Goal: Information Seeking & Learning: Learn about a topic

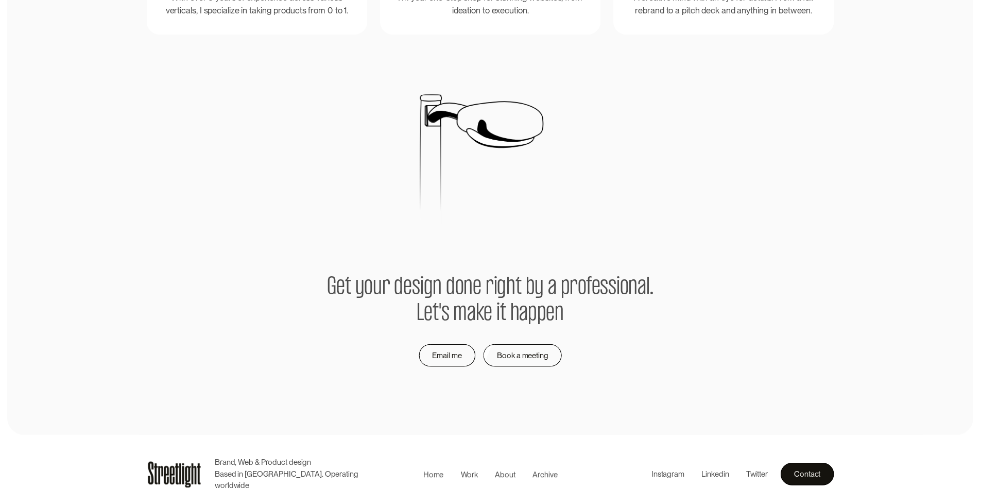
scroll to position [2185, 0]
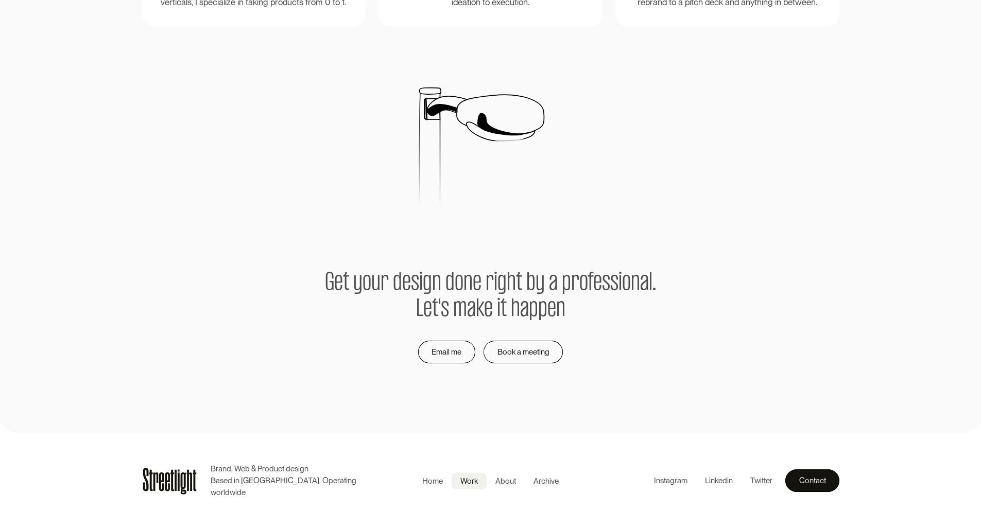
click at [470, 483] on div "Work" at bounding box center [469, 482] width 18 height 12
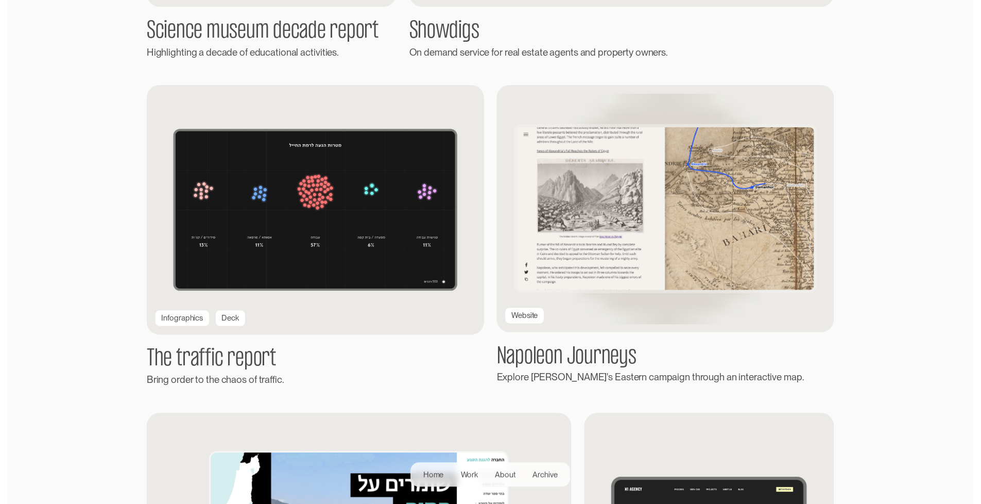
scroll to position [1487, 0]
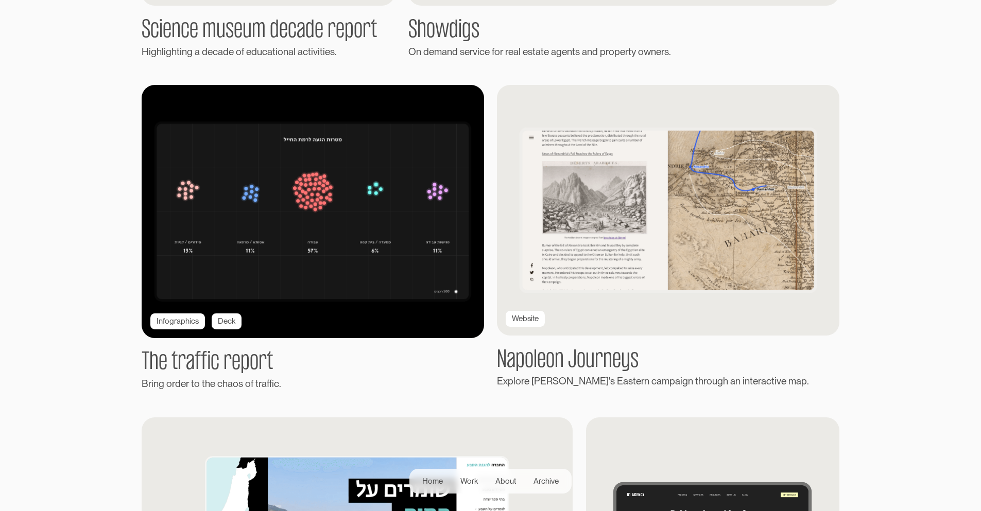
click at [370, 294] on img at bounding box center [313, 212] width 377 height 278
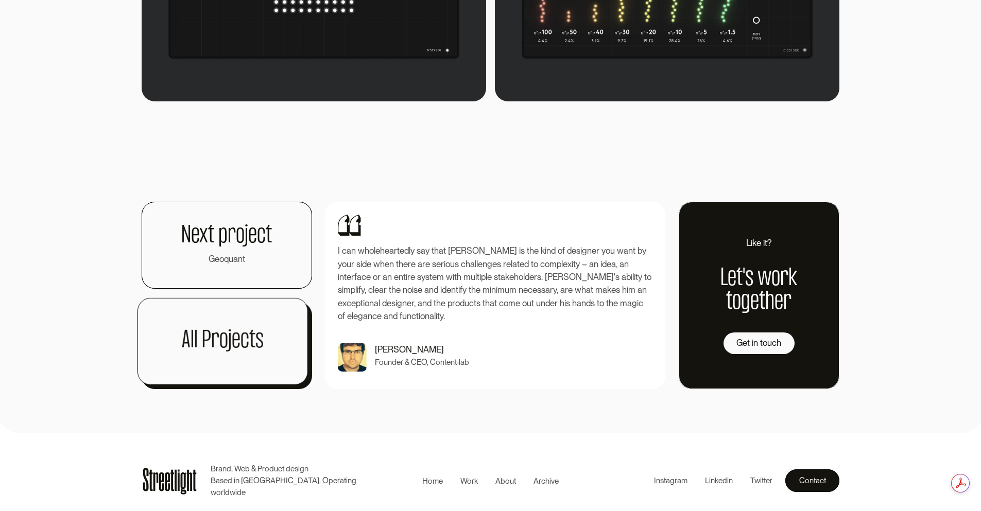
click at [226, 355] on link "All Projects" at bounding box center [223, 341] width 170 height 87
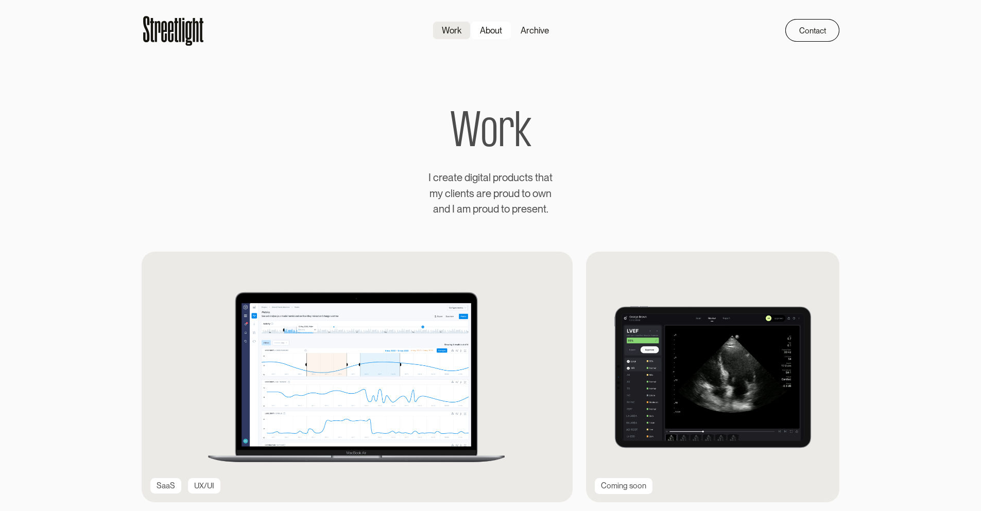
click at [495, 27] on div "About" at bounding box center [491, 30] width 22 height 13
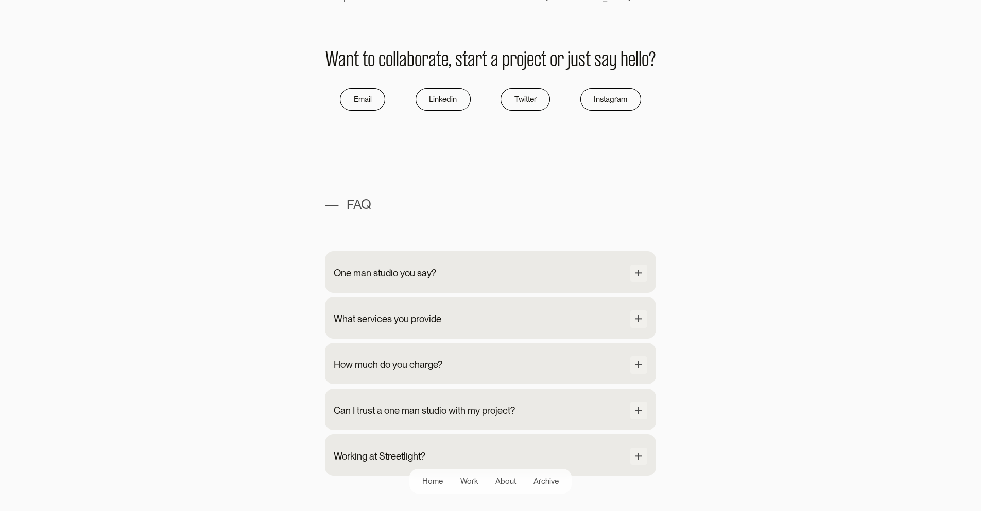
scroll to position [874, 0]
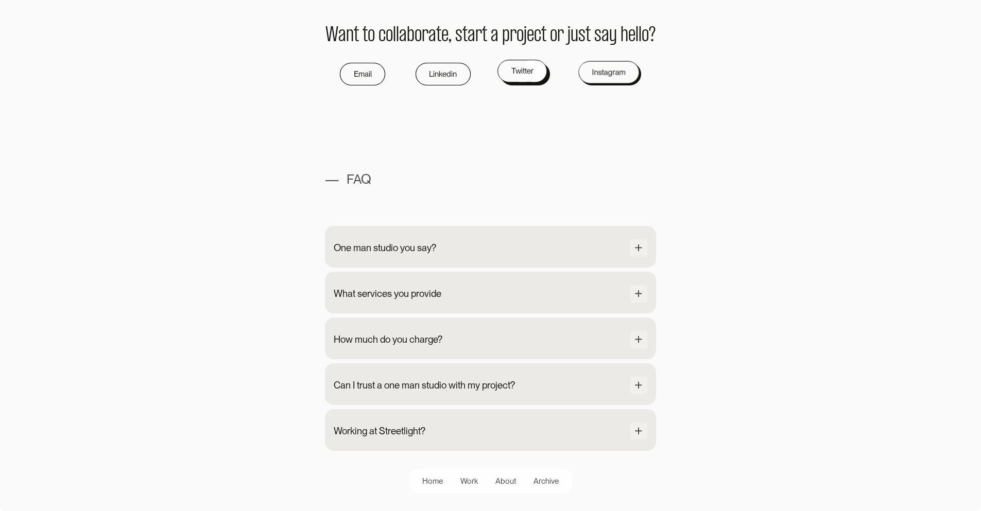
click at [649, 85] on div "Email Linkedin Twitter Instagram" at bounding box center [491, 74] width 332 height 23
click at [618, 77] on div "Instagram" at bounding box center [607, 70] width 33 height 13
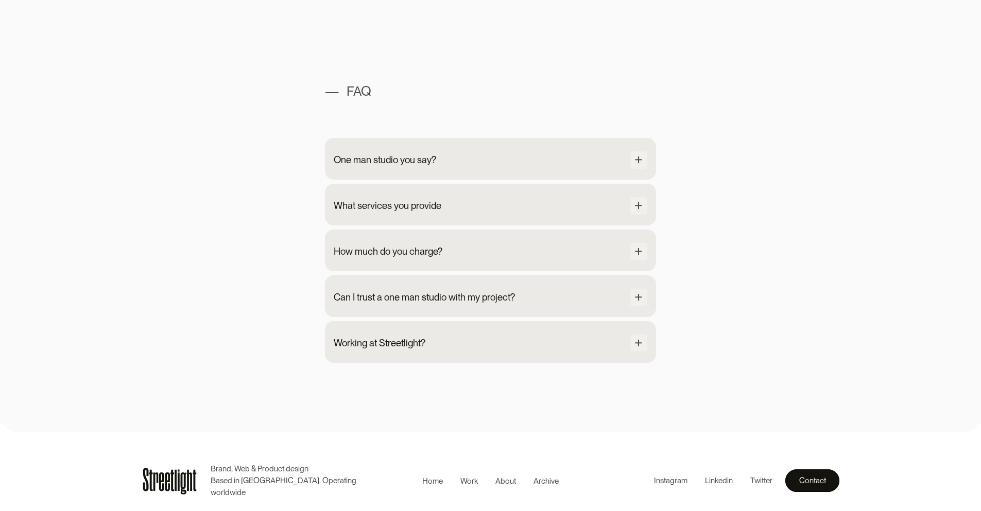
scroll to position [995, 0]
click at [561, 336] on div "Working at Streetlight?" at bounding box center [491, 345] width 314 height 20
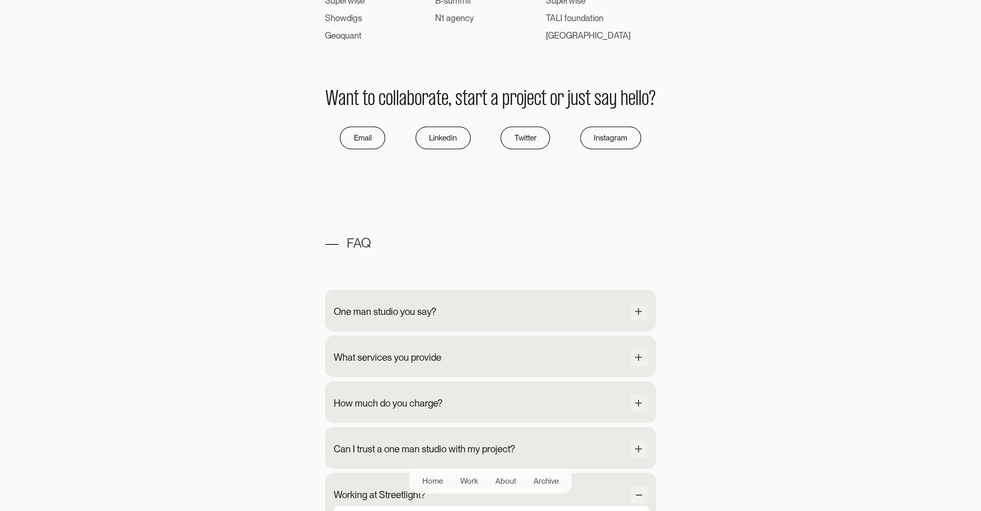
scroll to position [1065, 0]
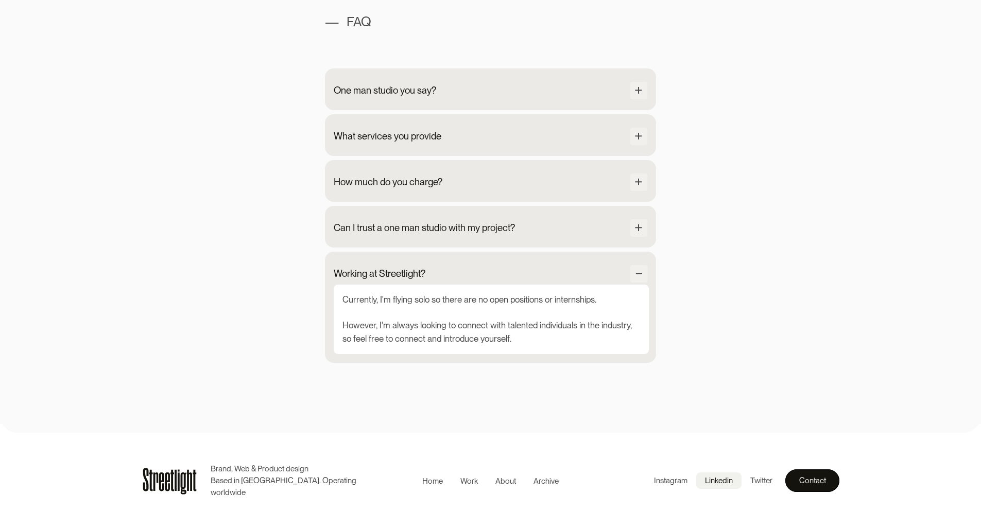
click at [719, 481] on div "Linkedin" at bounding box center [719, 481] width 28 height 12
